Goal: Find specific page/section: Find specific page/section

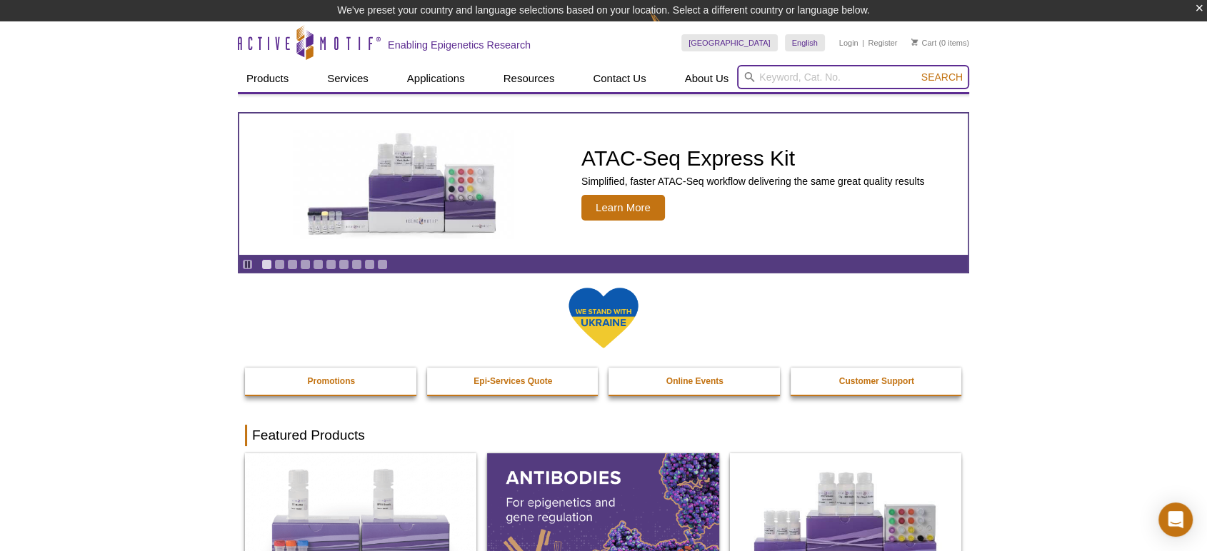
click at [829, 84] on input "search" at bounding box center [853, 77] width 232 height 24
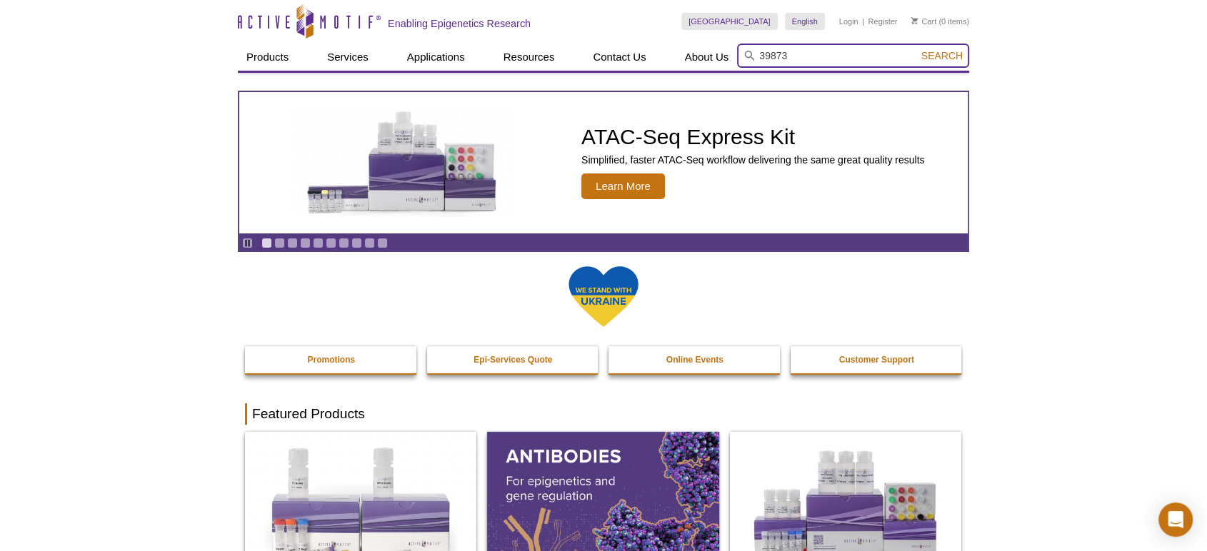
type input "39873"
click at [917, 49] on button "Search" at bounding box center [942, 55] width 50 height 13
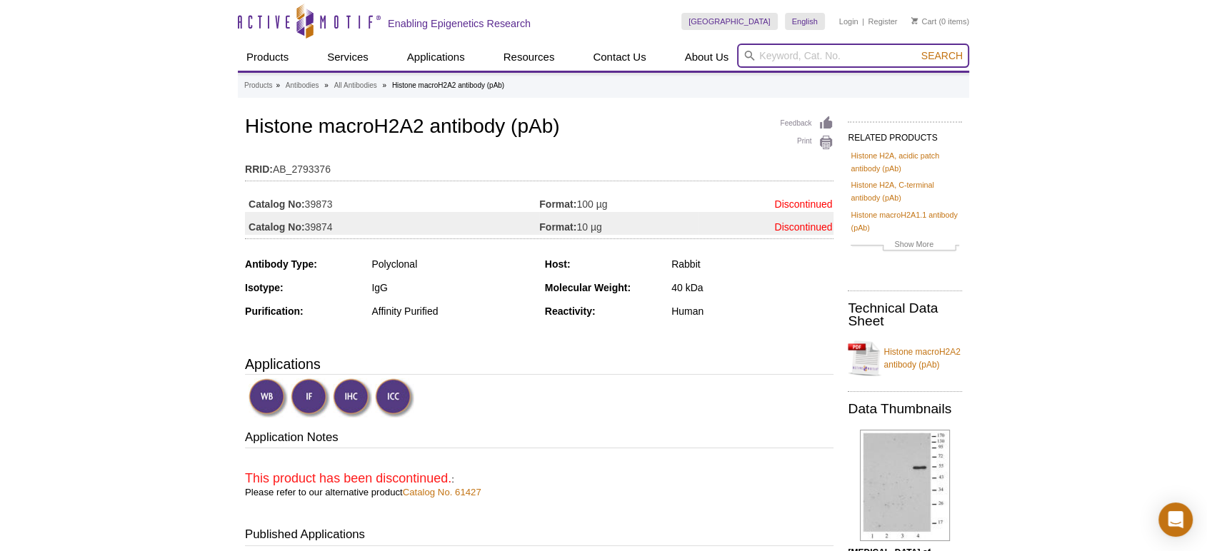
click at [848, 63] on input "search" at bounding box center [853, 56] width 232 height 24
type input "32031"
click at [917, 49] on button "Search" at bounding box center [942, 55] width 50 height 13
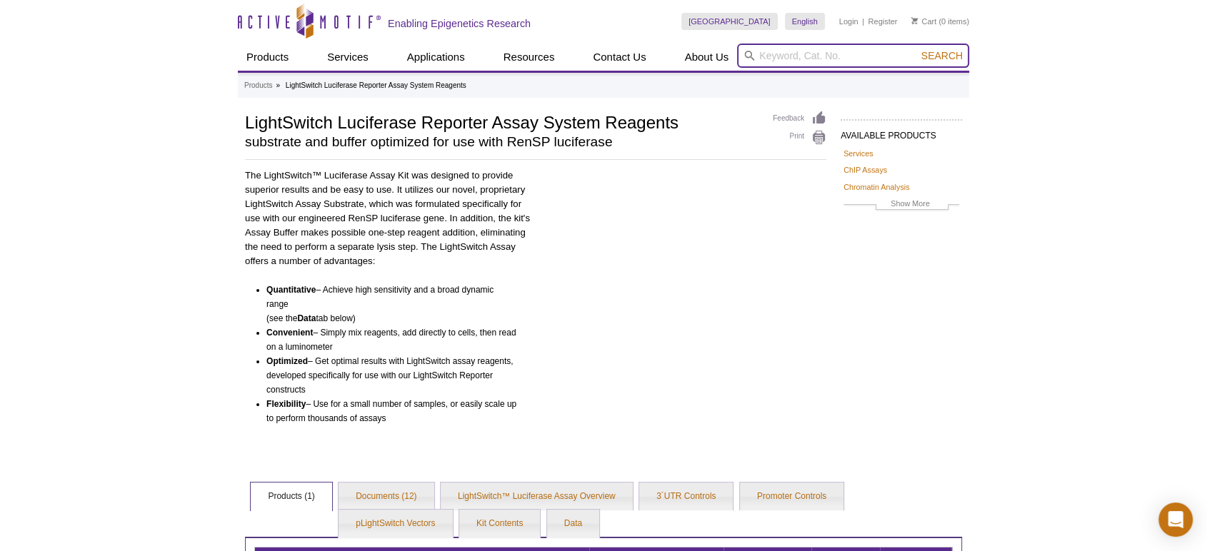
click at [798, 56] on input "search" at bounding box center [853, 56] width 232 height 24
type input "47096"
click at [917, 49] on button "Search" at bounding box center [942, 55] width 50 height 13
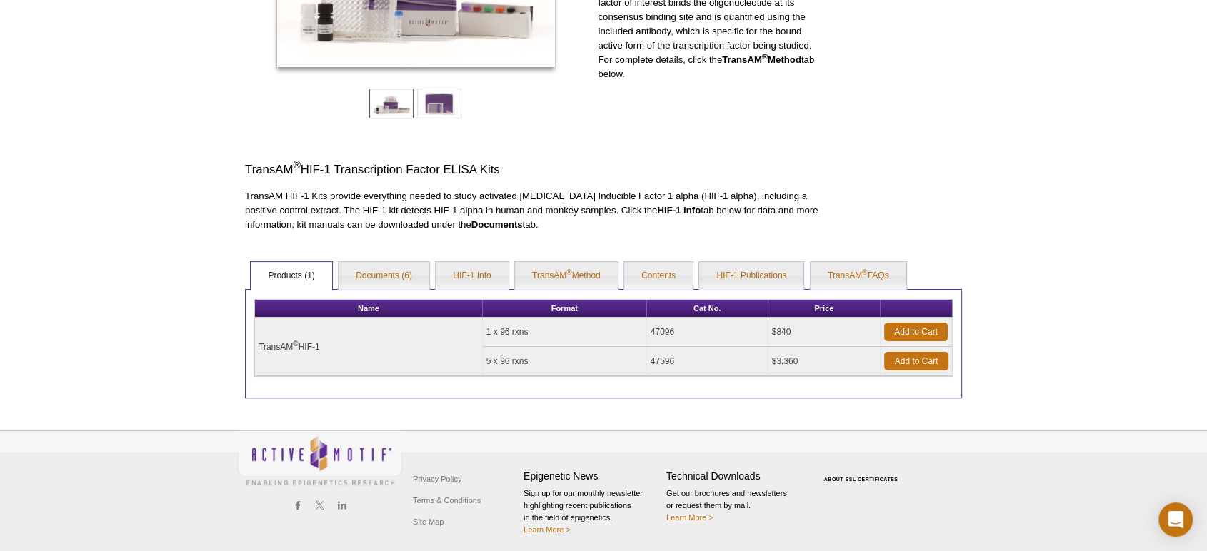
scroll to position [290, 0]
